Goal: Task Accomplishment & Management: Manage account settings

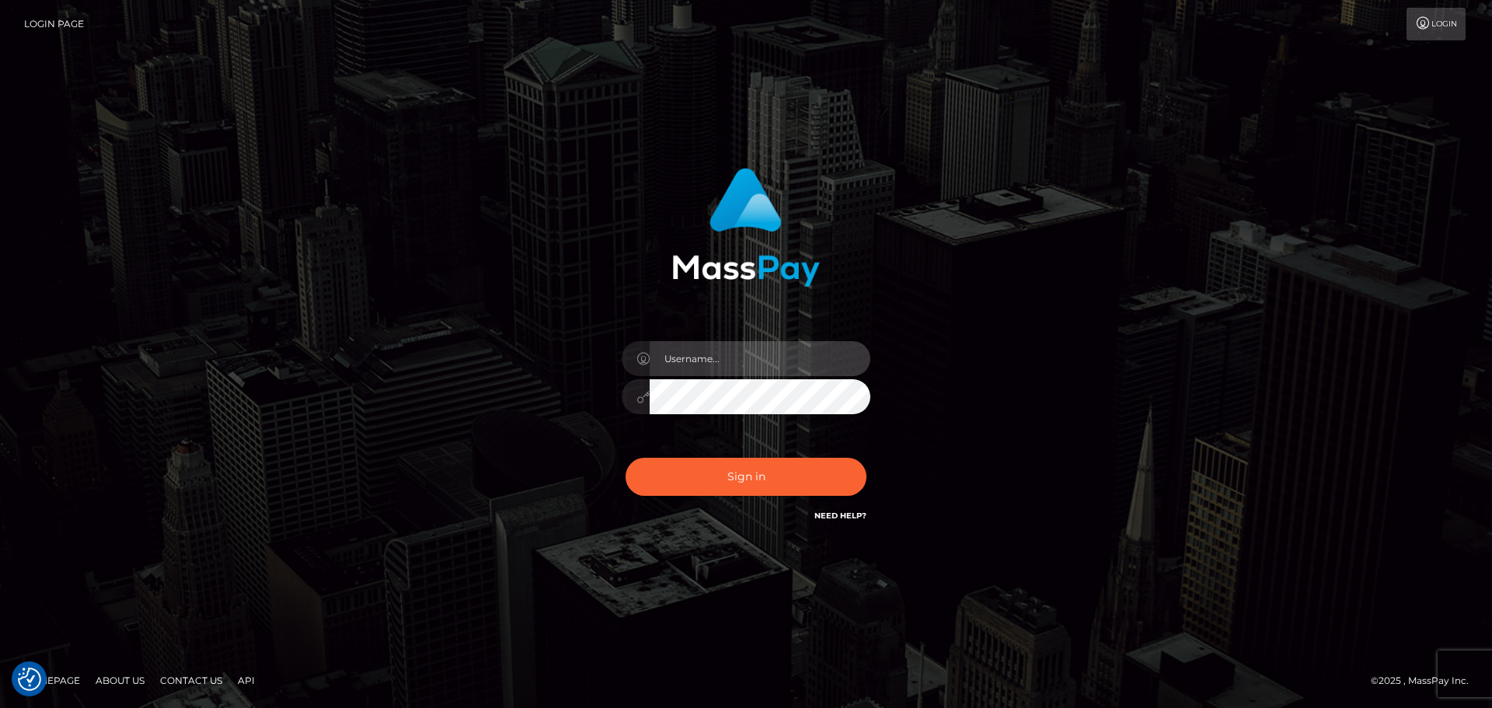
click at [712, 354] on input "text" at bounding box center [760, 358] width 221 height 35
click at [0, 707] on com-1password-button at bounding box center [0, 708] width 0 height 0
type input "dawson.throne"
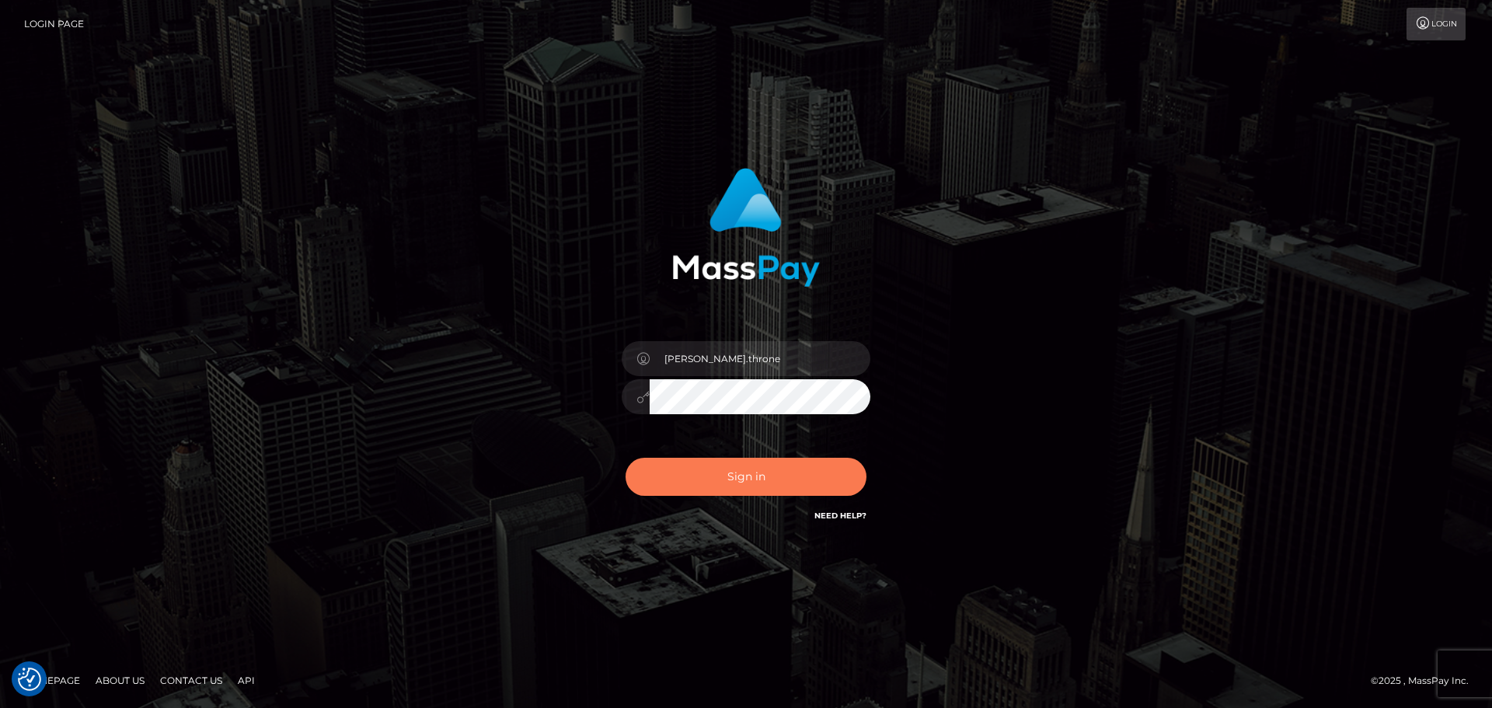
click at [757, 486] on button "Sign in" at bounding box center [746, 477] width 241 height 38
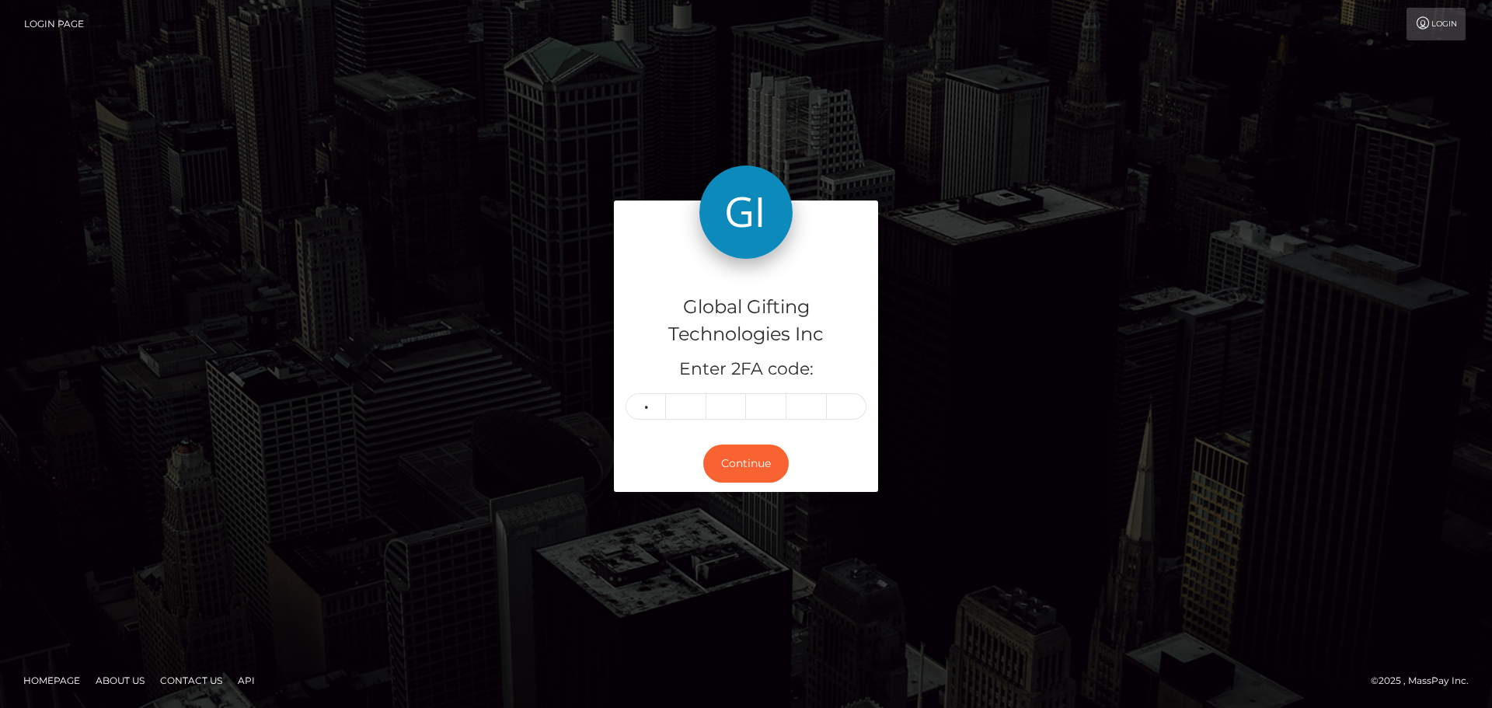
type input "8"
type input "3"
type input "1"
type input "9"
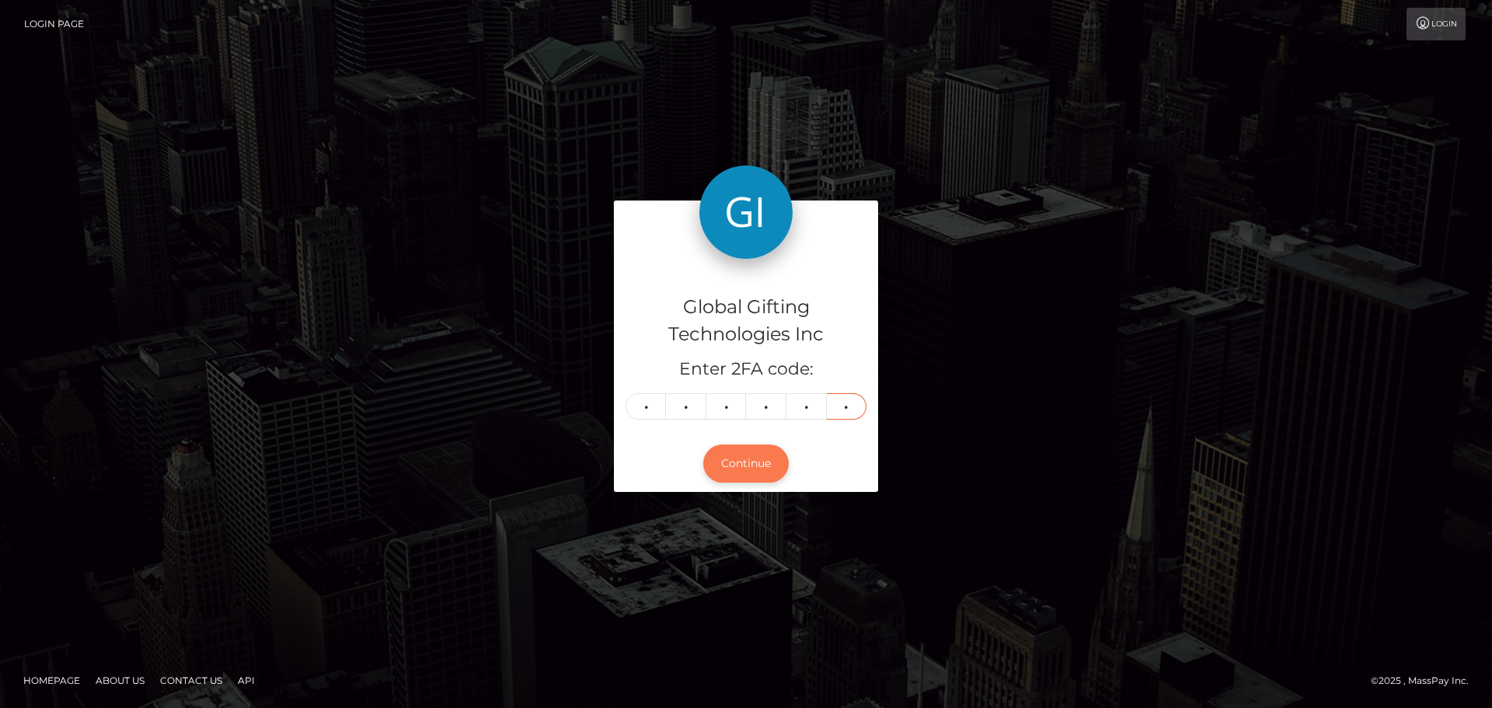
type input "3"
click at [766, 466] on button "Continue" at bounding box center [745, 464] width 85 height 38
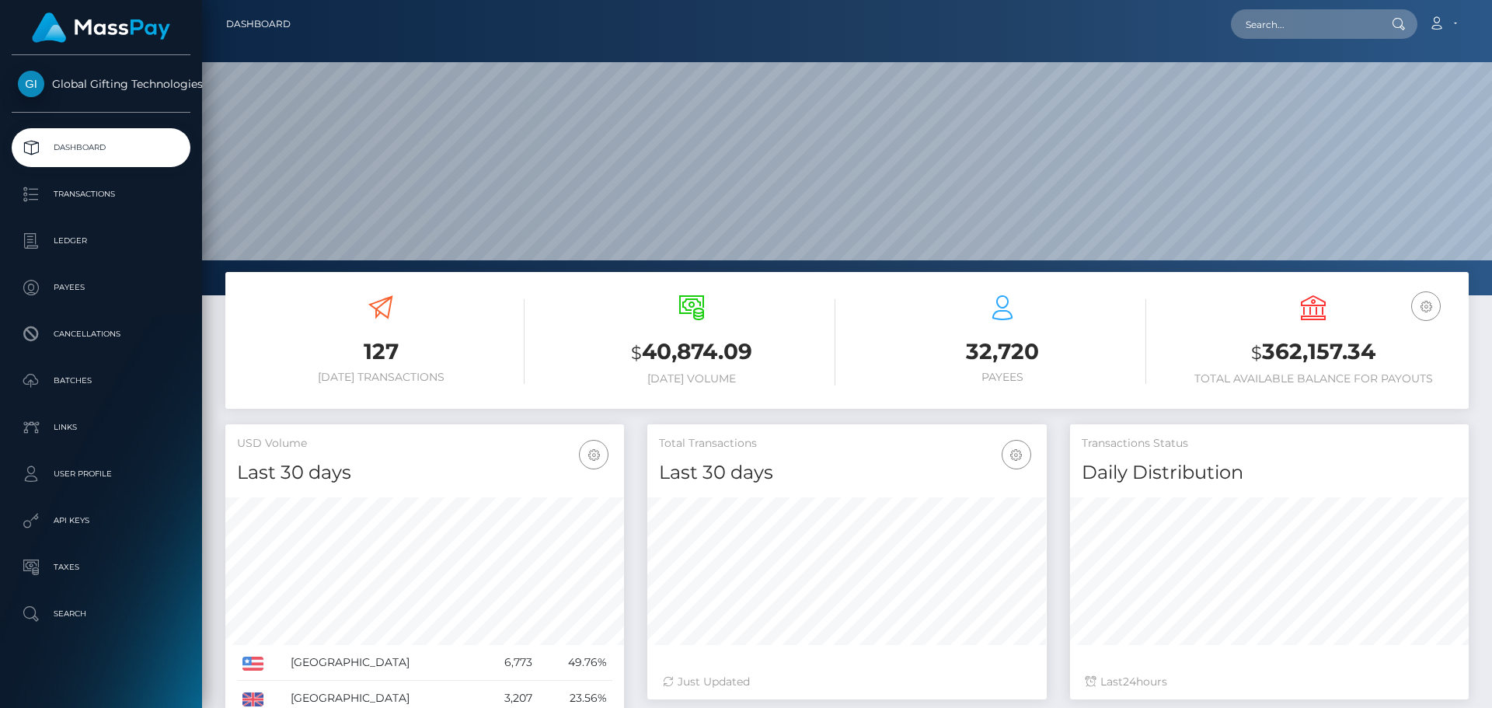
scroll to position [276, 399]
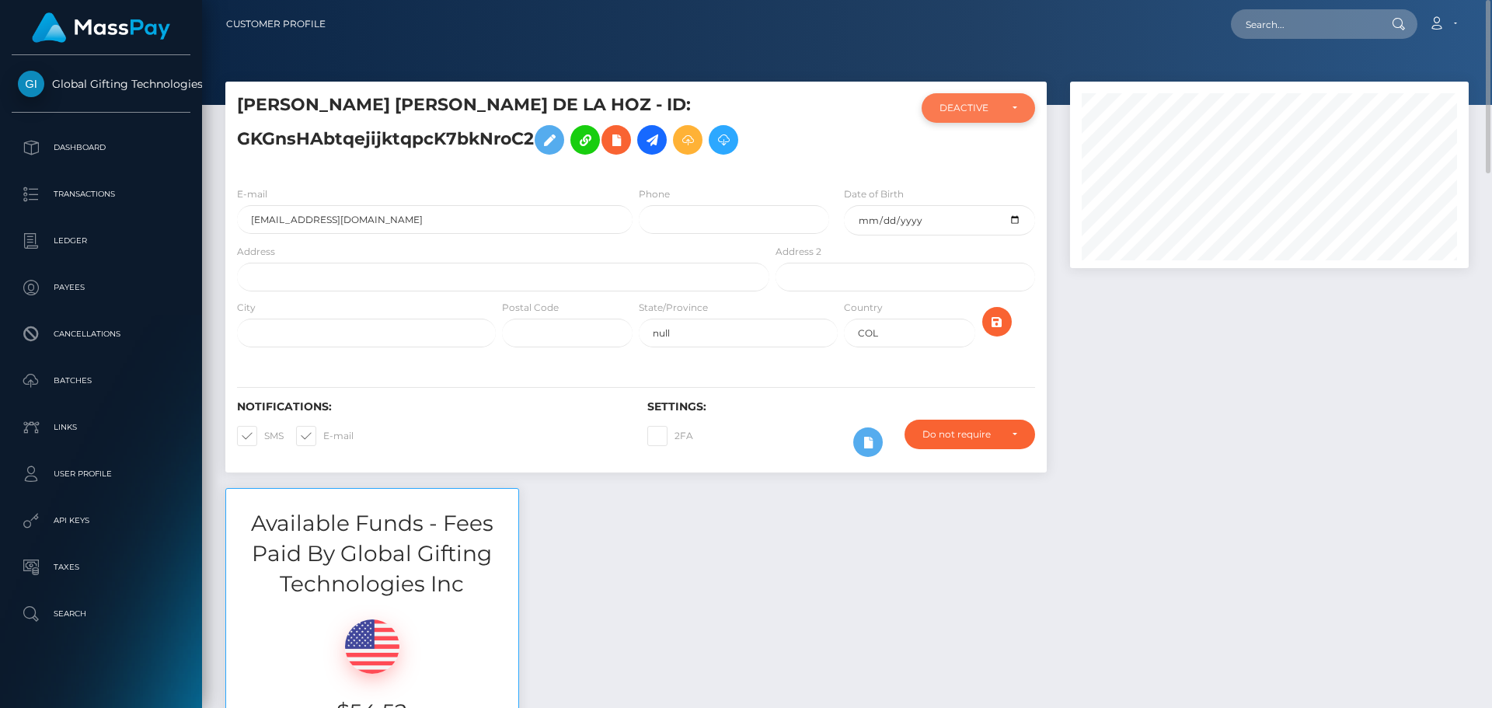
click at [1020, 106] on div "DEACTIVE" at bounding box center [978, 108] width 113 height 30
click at [1174, 365] on div at bounding box center [1270, 285] width 422 height 406
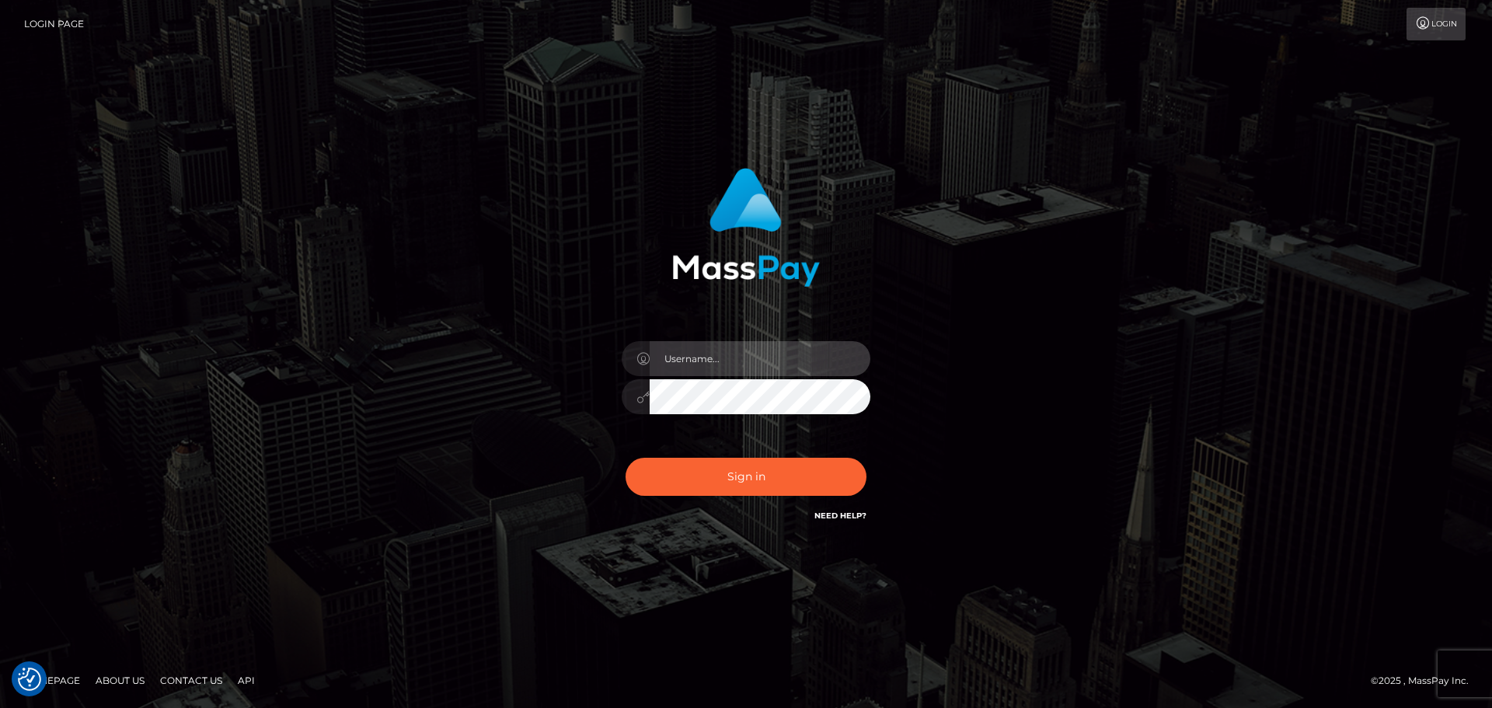
click at [708, 354] on input "text" at bounding box center [760, 358] width 221 height 35
type input "dawson.throne"
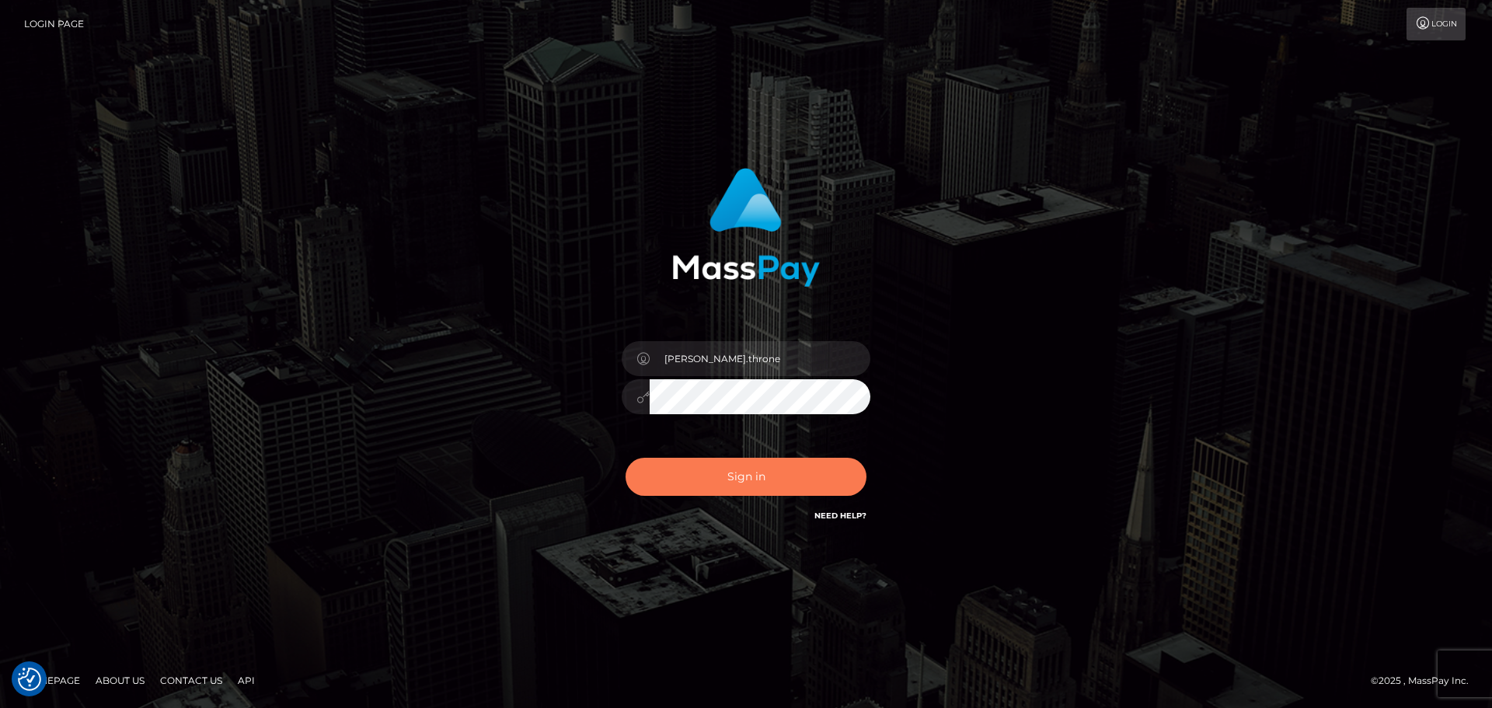
click at [729, 469] on button "Sign in" at bounding box center [746, 477] width 241 height 38
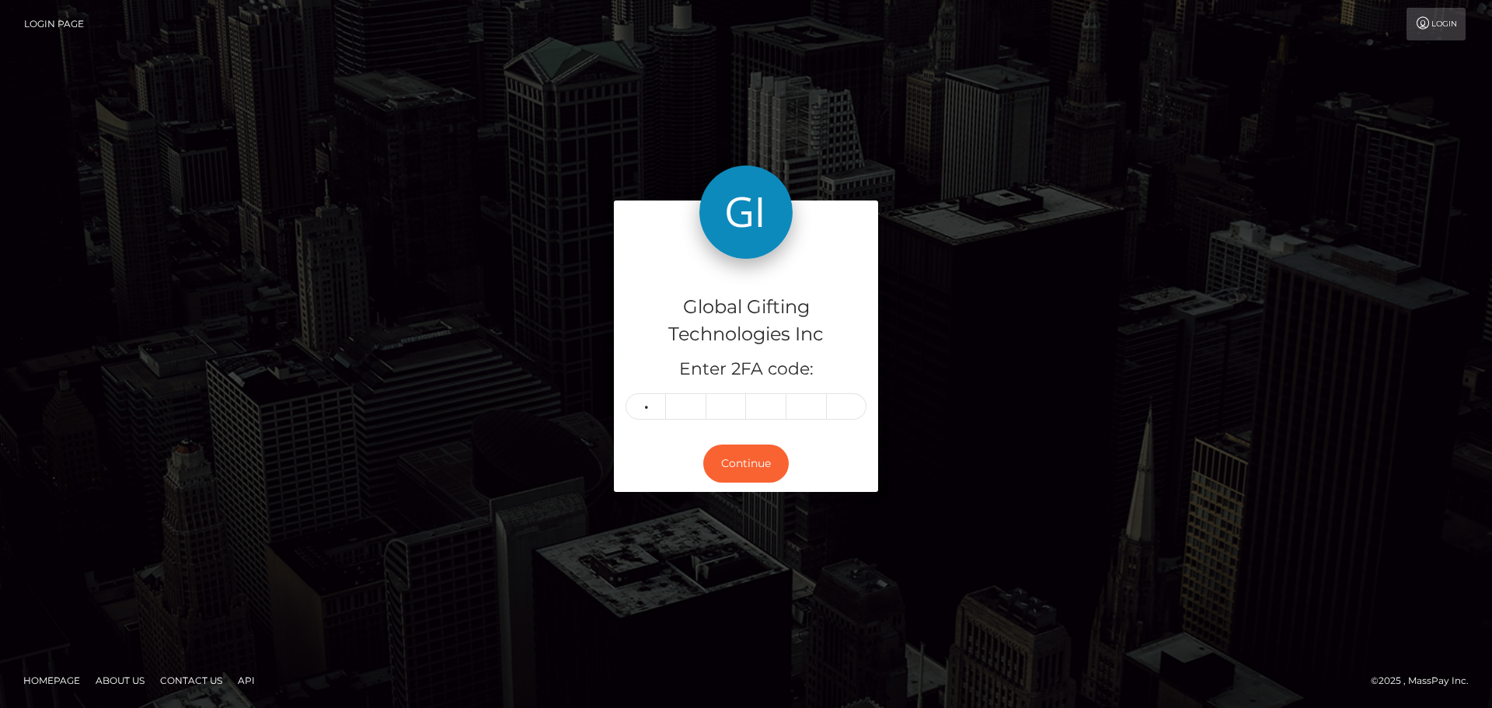
type input "6"
type input "5"
type input "2"
type input "9"
type input "1"
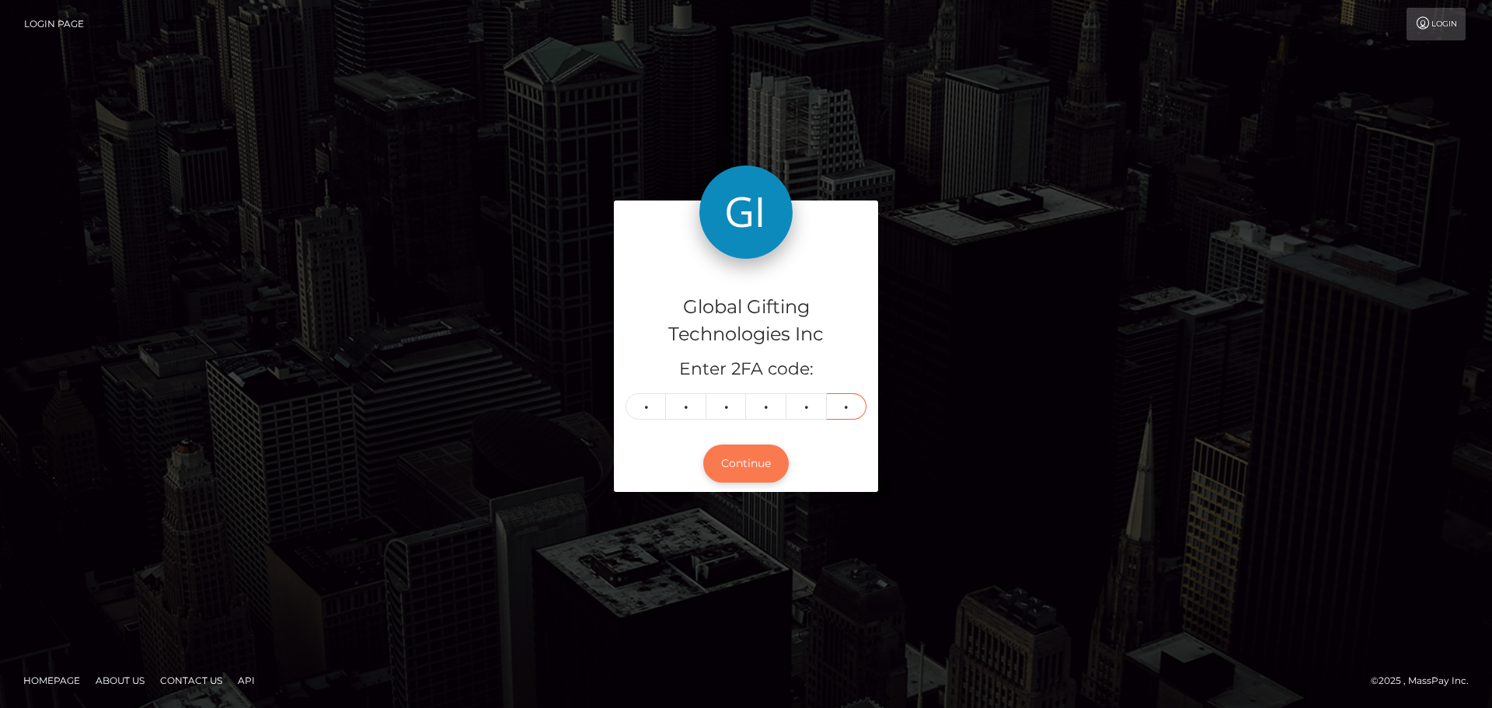
type input "3"
click at [745, 454] on button "Continue" at bounding box center [745, 464] width 85 height 38
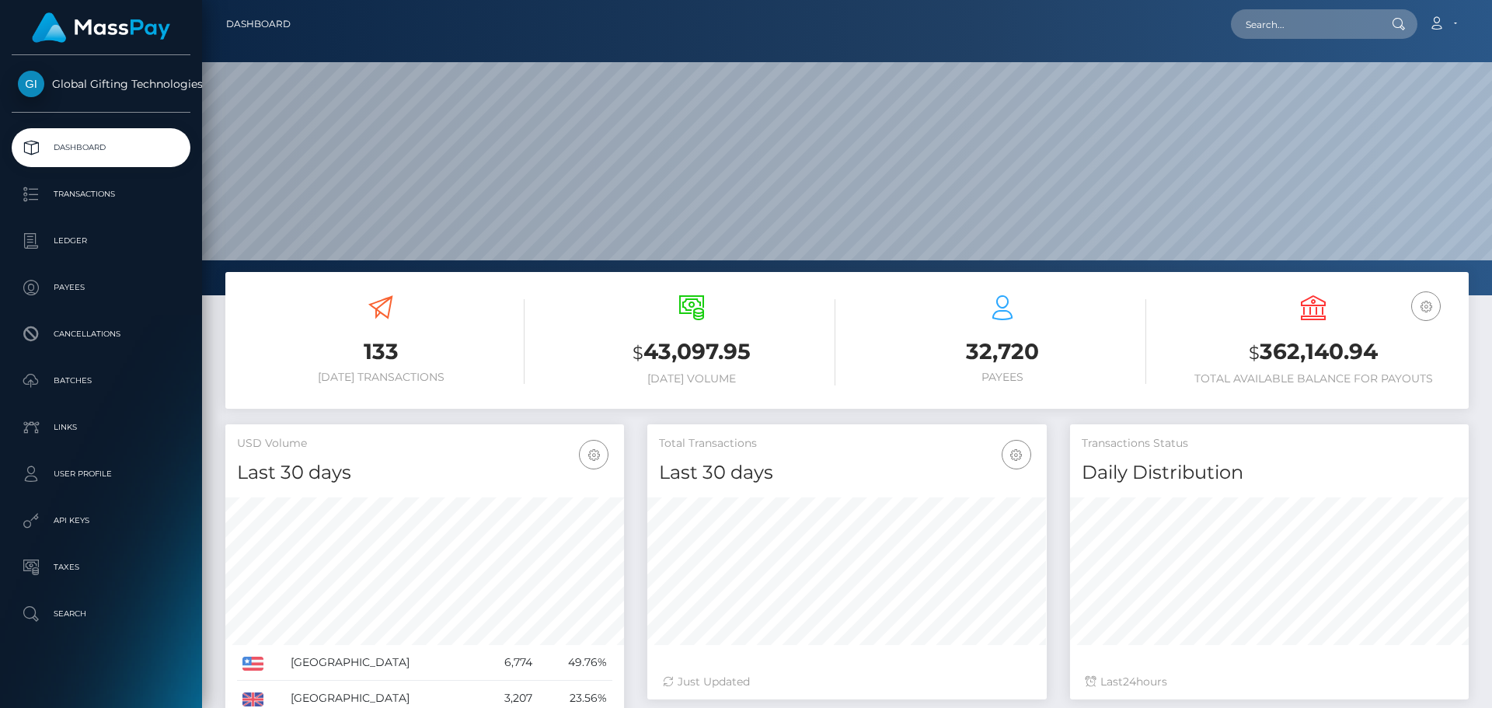
scroll to position [276, 399]
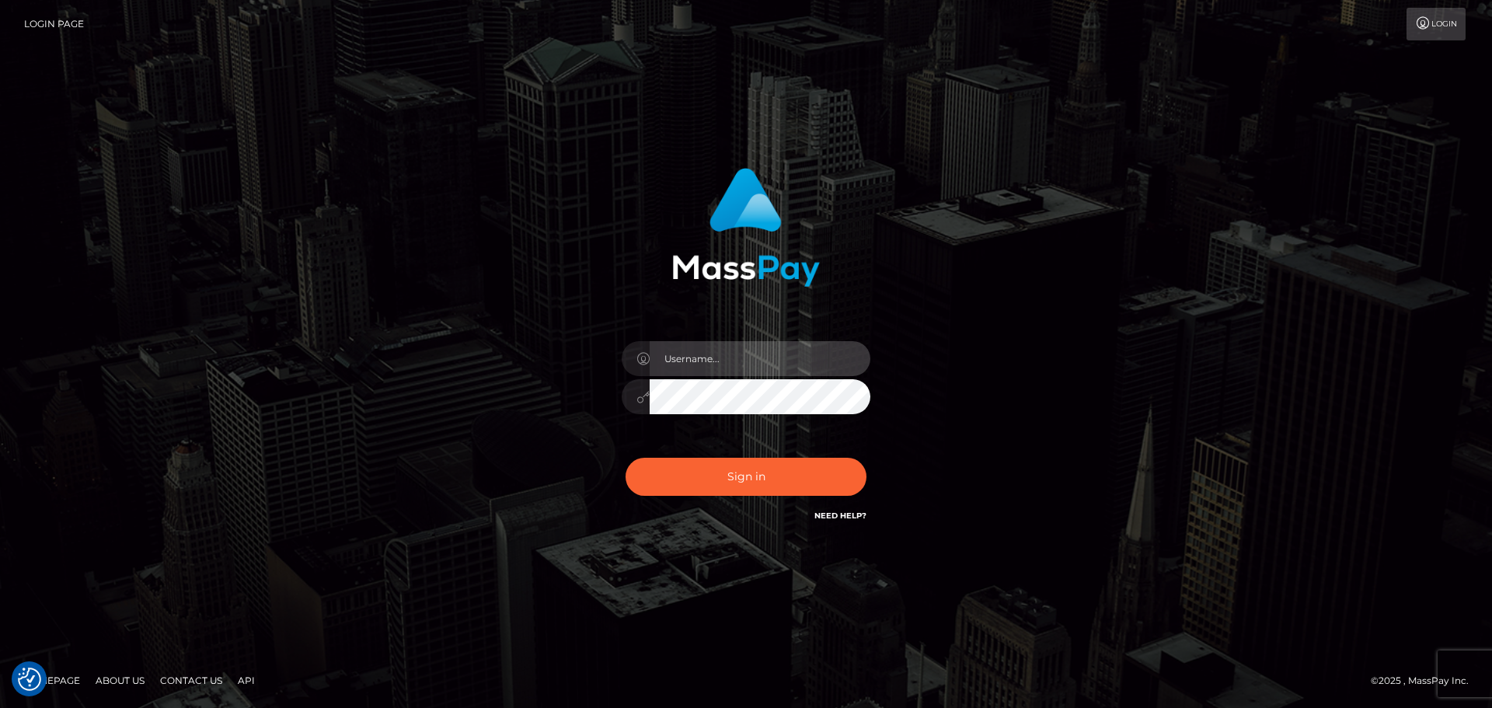
click at [733, 368] on input "text" at bounding box center [760, 358] width 221 height 35
type input "dawson.throne"
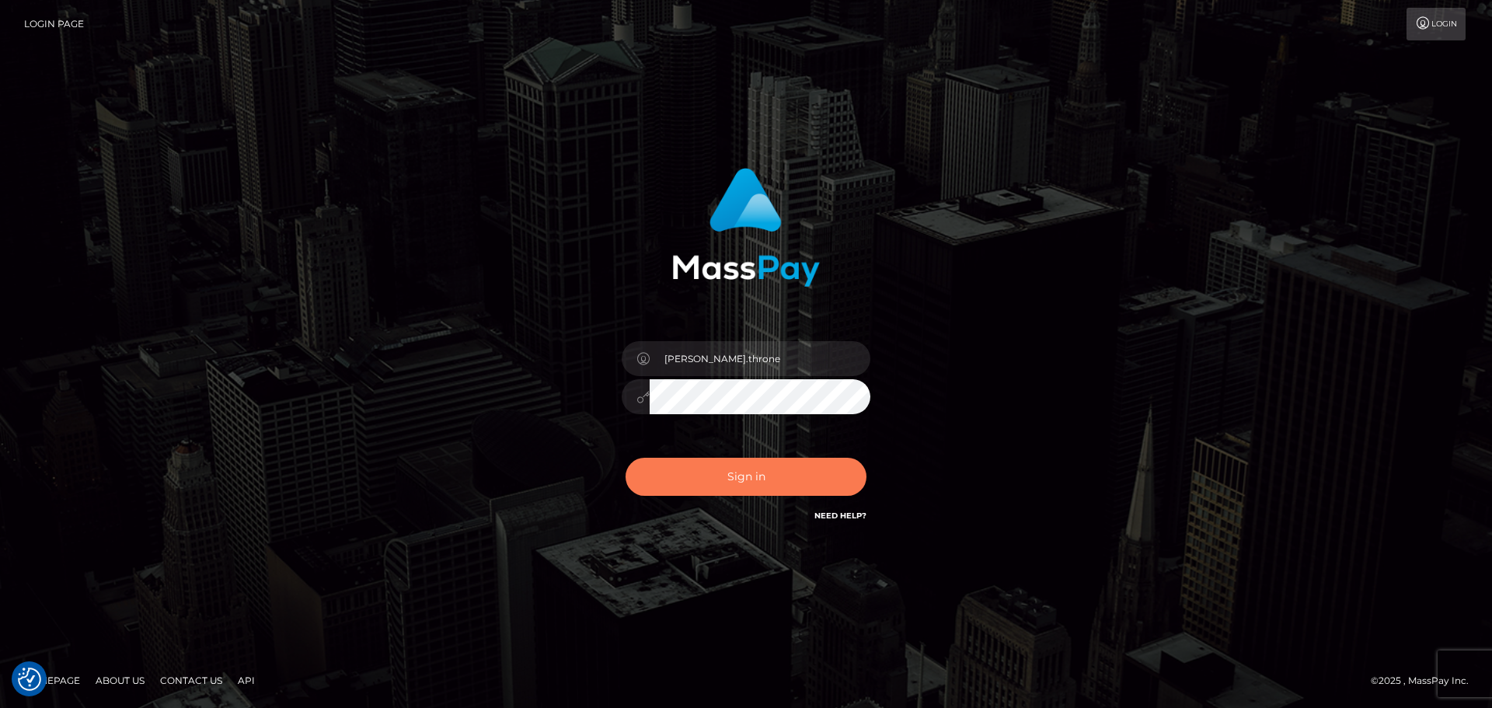
click at [759, 482] on button "Sign in" at bounding box center [746, 477] width 241 height 38
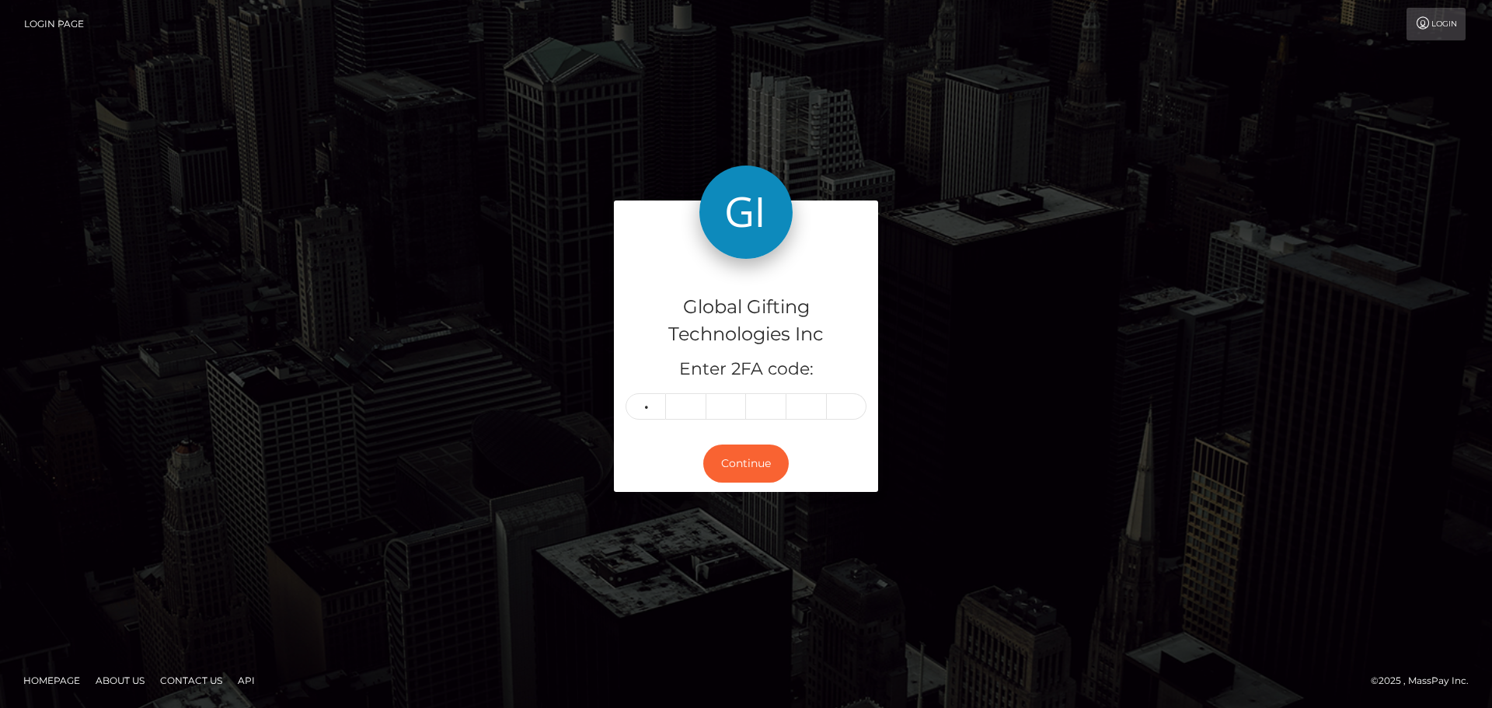
type input "9"
type input "4"
type input "0"
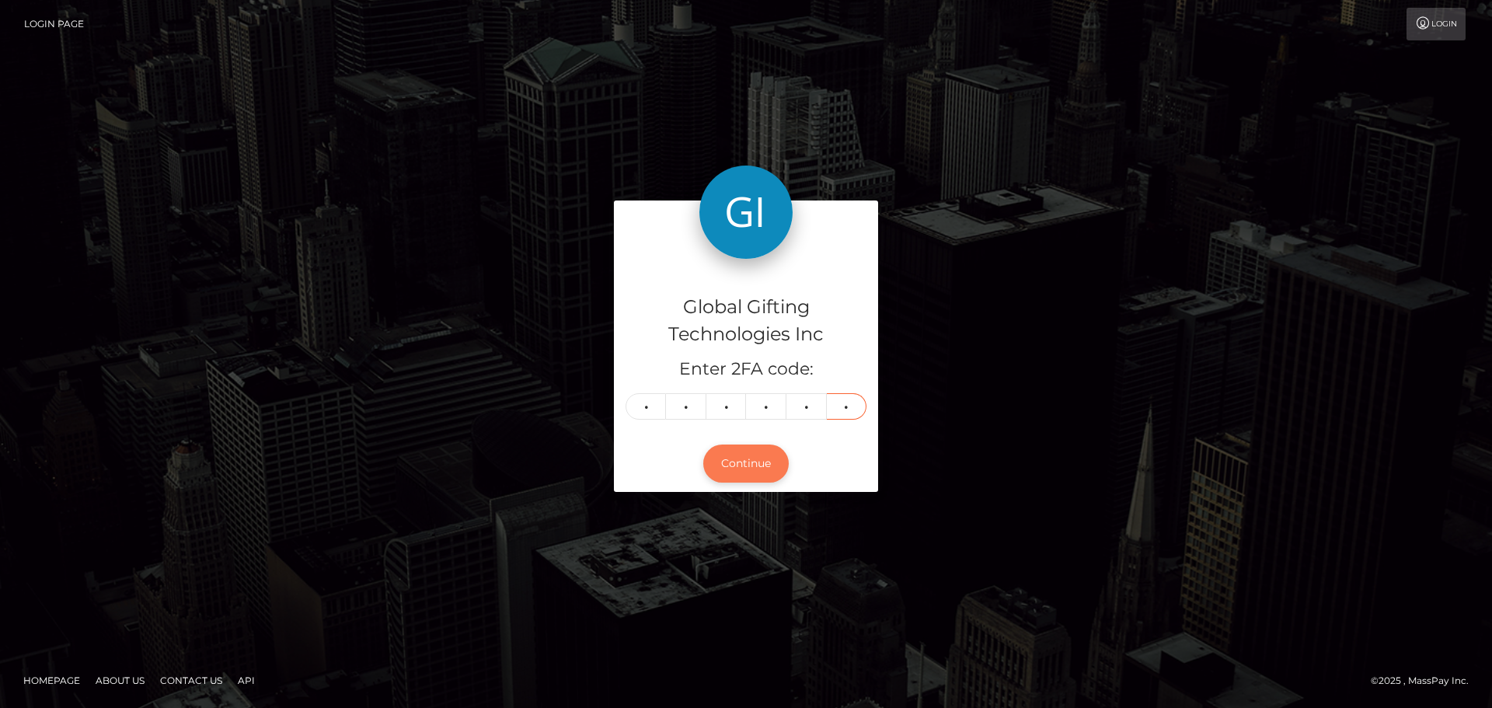
type input "1"
click at [744, 459] on button "Continue" at bounding box center [745, 464] width 85 height 38
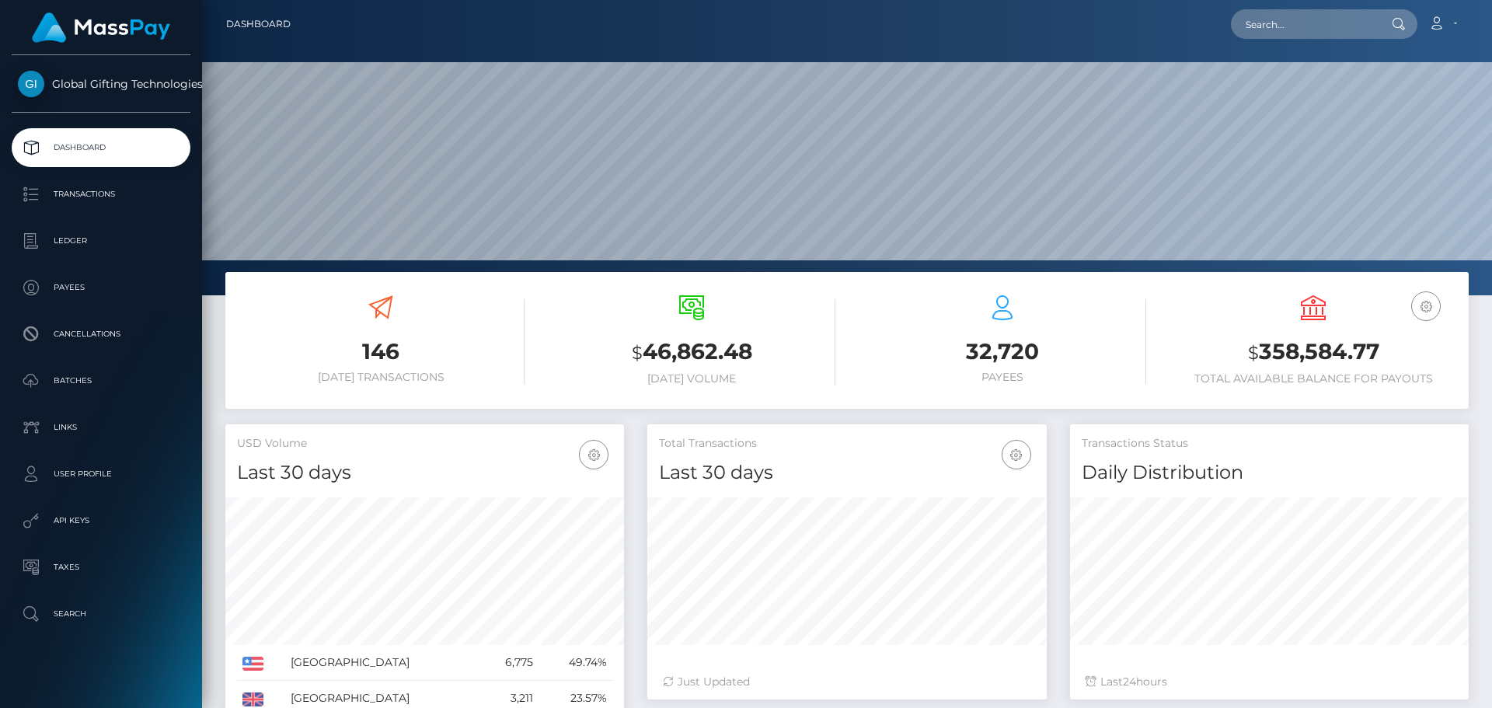
scroll to position [276, 399]
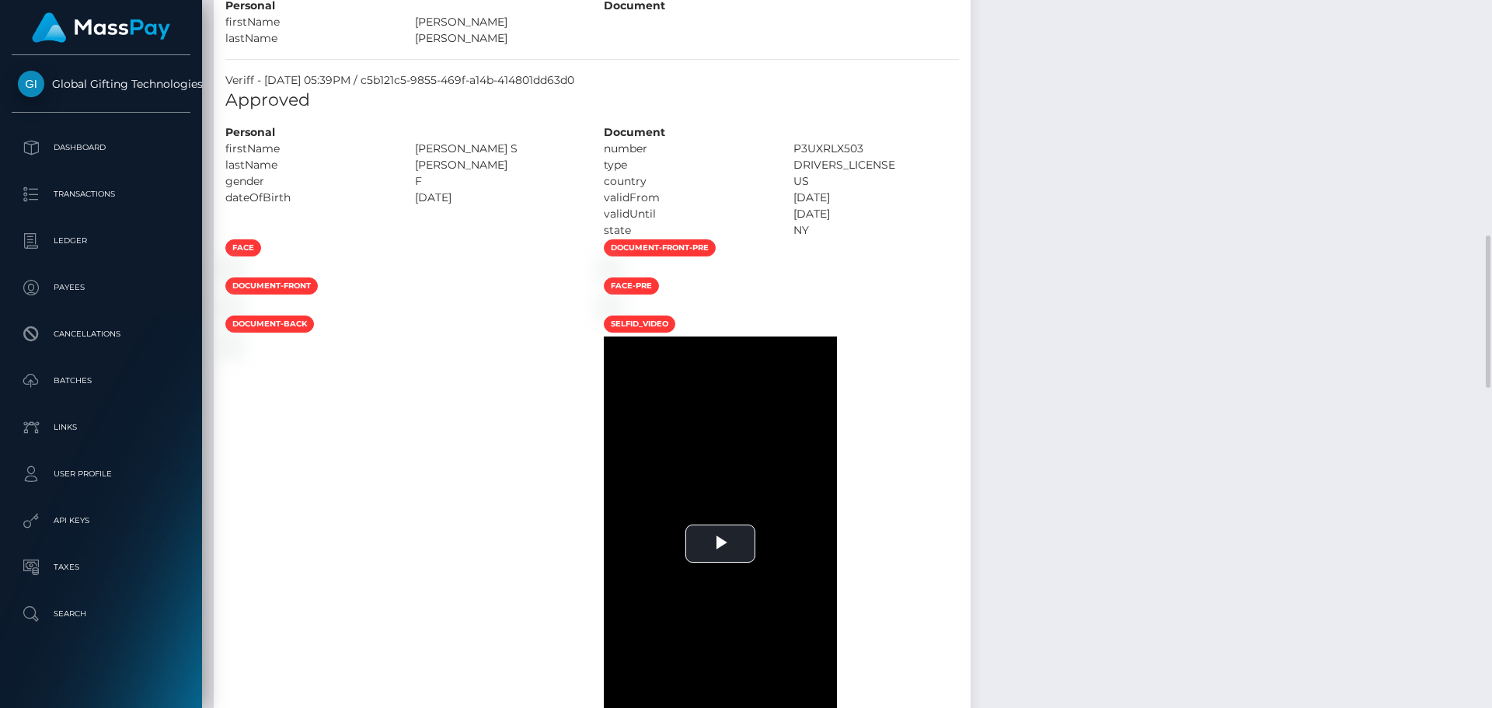
scroll to position [1477, 0]
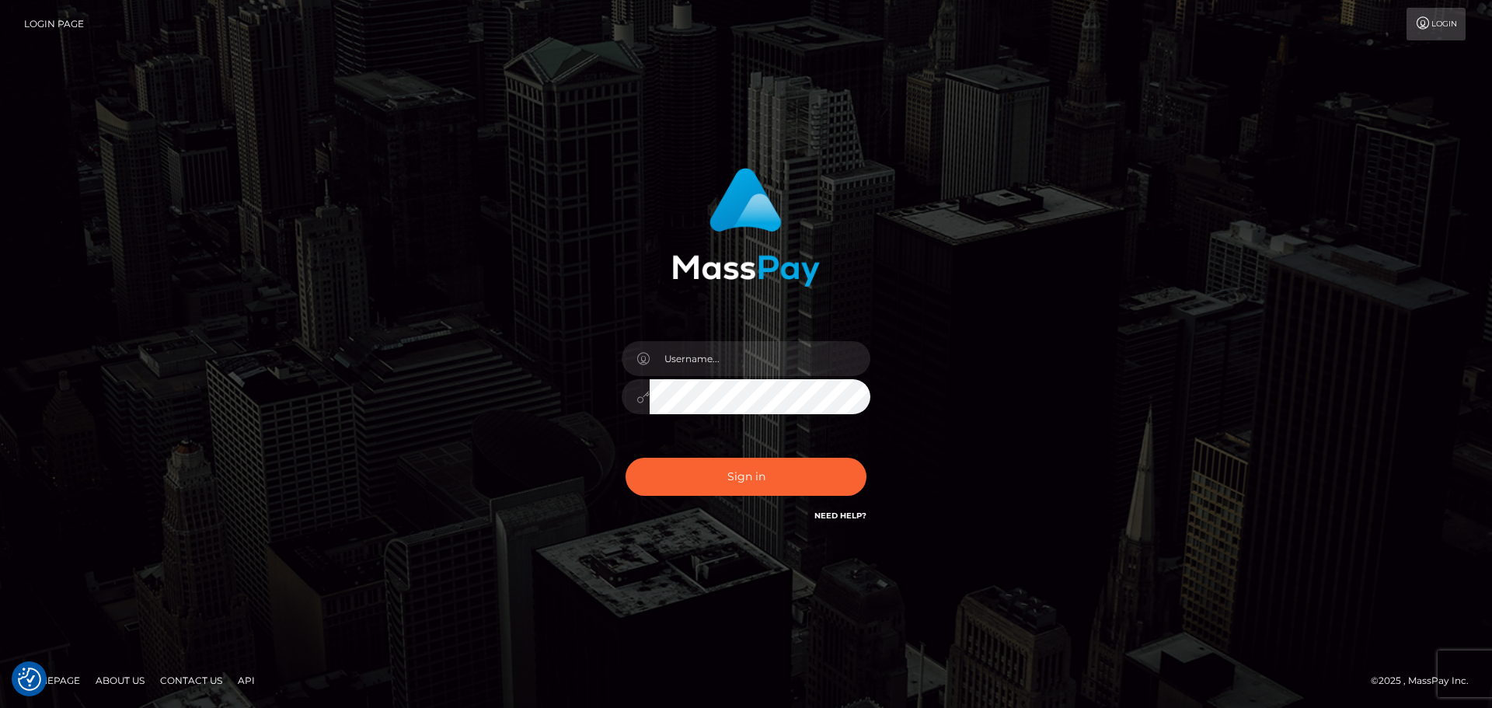
checkbox input "true"
click at [49, 20] on link "Login Page" at bounding box center [54, 24] width 60 height 33
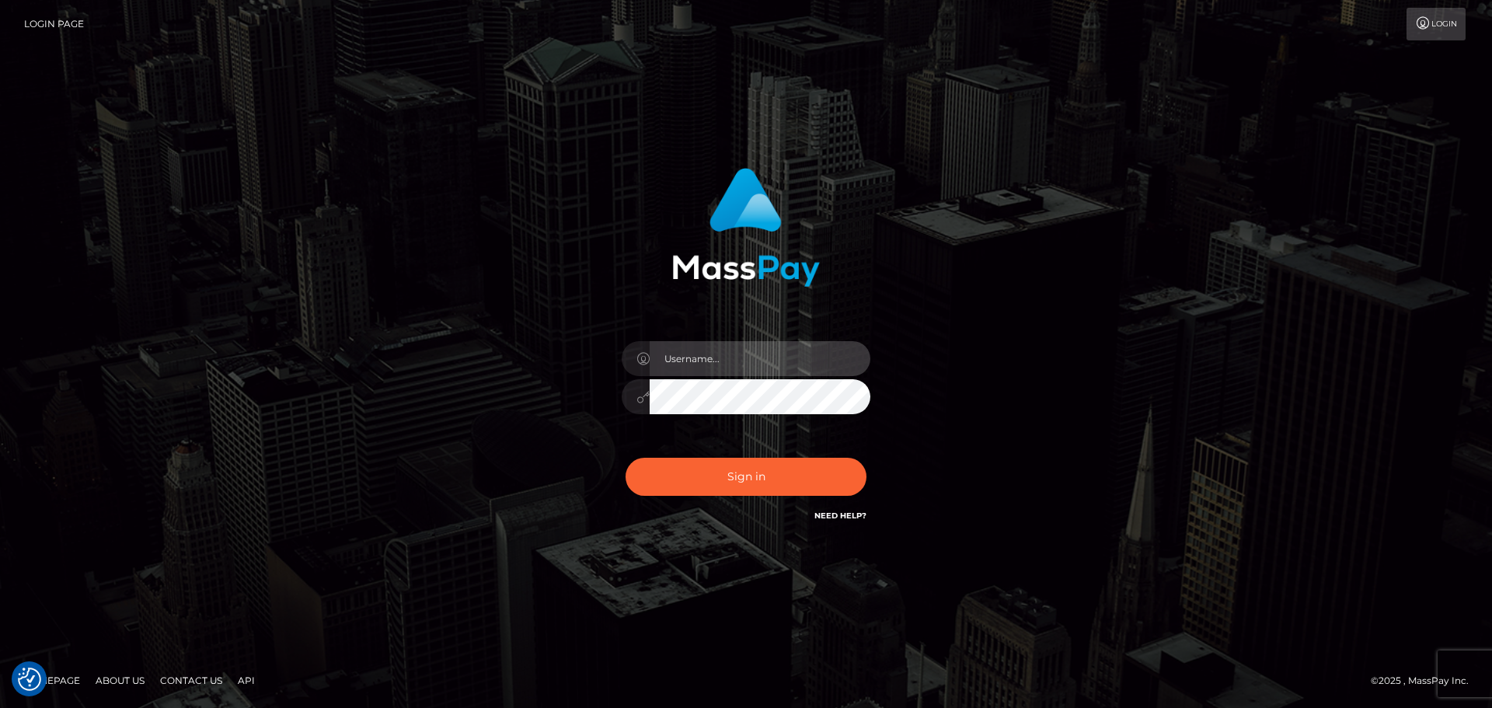
click at [727, 364] on input "text" at bounding box center [760, 358] width 221 height 35
click at [985, 317] on div "Sign in" at bounding box center [746, 354] width 886 height 396
click at [1427, 26] on icon at bounding box center [1423, 23] width 16 height 12
